Goal: Task Accomplishment & Management: Use online tool/utility

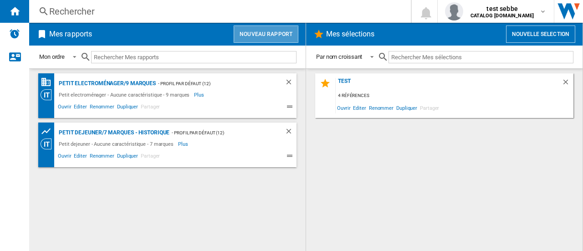
click at [276, 32] on button "Nouveau rapport" at bounding box center [266, 33] width 65 height 17
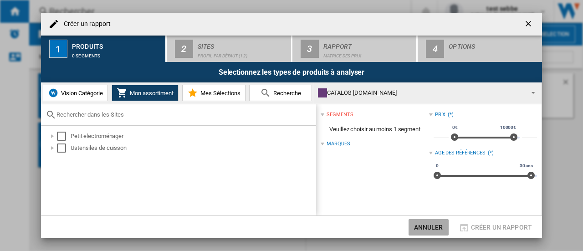
click at [411, 229] on button "Annuler" at bounding box center [428, 227] width 40 height 16
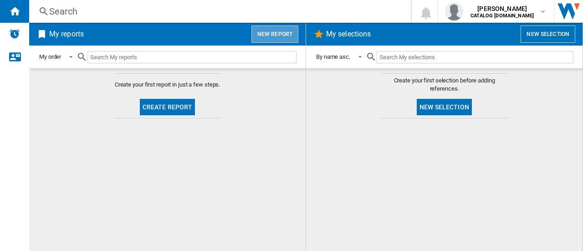
click at [280, 35] on button "New report" at bounding box center [274, 33] width 47 height 17
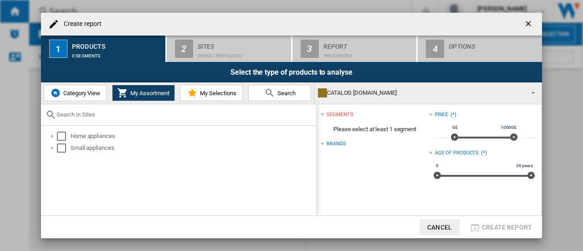
click at [526, 20] on ng-md-icon "getI18NText('BUTTONS.CLOSE_DIALOG')" at bounding box center [529, 24] width 11 height 11
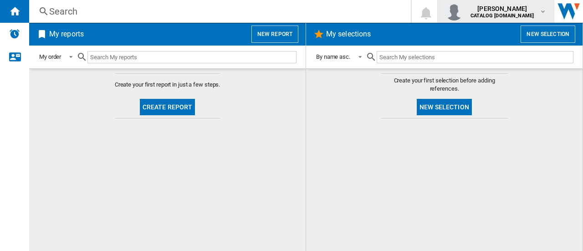
click at [531, 13] on b "CATALOG SMEG.UK" at bounding box center [501, 16] width 63 height 6
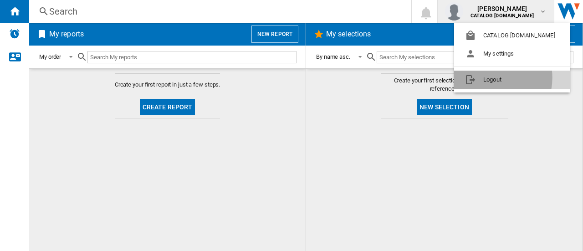
click at [489, 77] on button "Logout" at bounding box center [512, 80] width 116 height 18
